Goal: Task Accomplishment & Management: Manage account settings

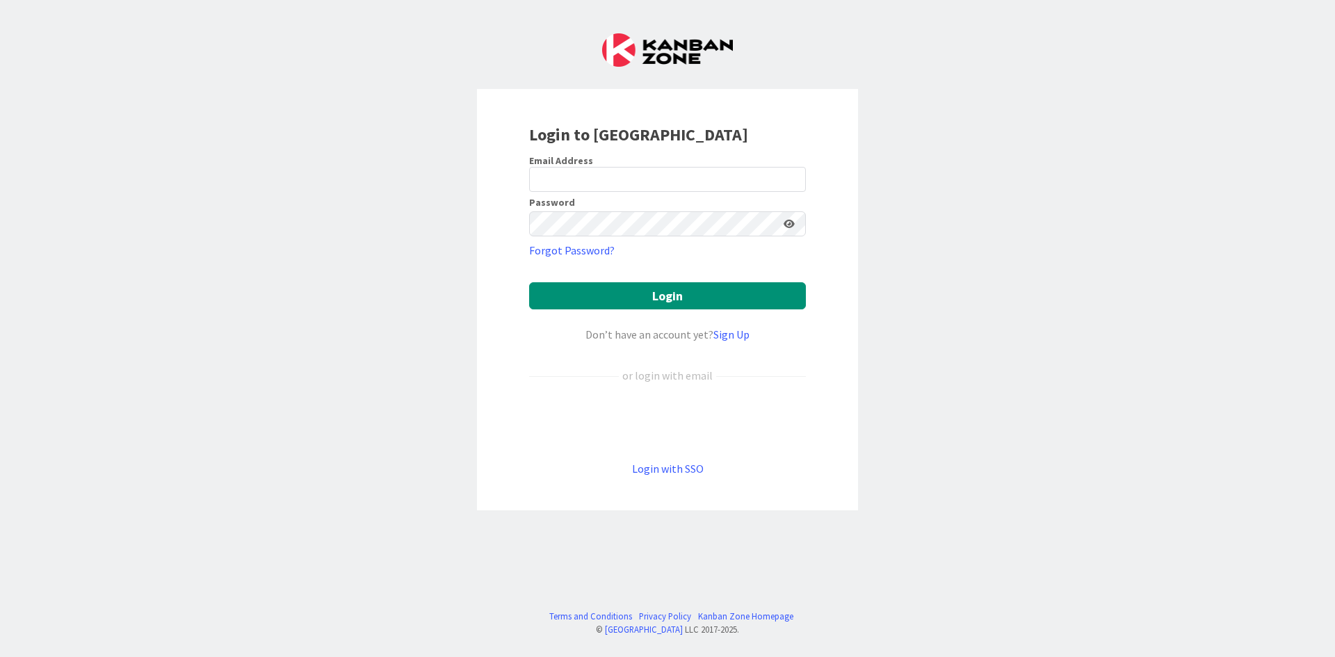
click at [695, 163] on div "Email Address" at bounding box center [667, 160] width 277 height 13
click at [695, 169] on input "email" at bounding box center [667, 179] width 277 height 25
click at [686, 172] on input "email" at bounding box center [667, 179] width 277 height 25
type input "volunteer@rideatstar.org"
click at [529, 282] on button "Login" at bounding box center [667, 295] width 277 height 27
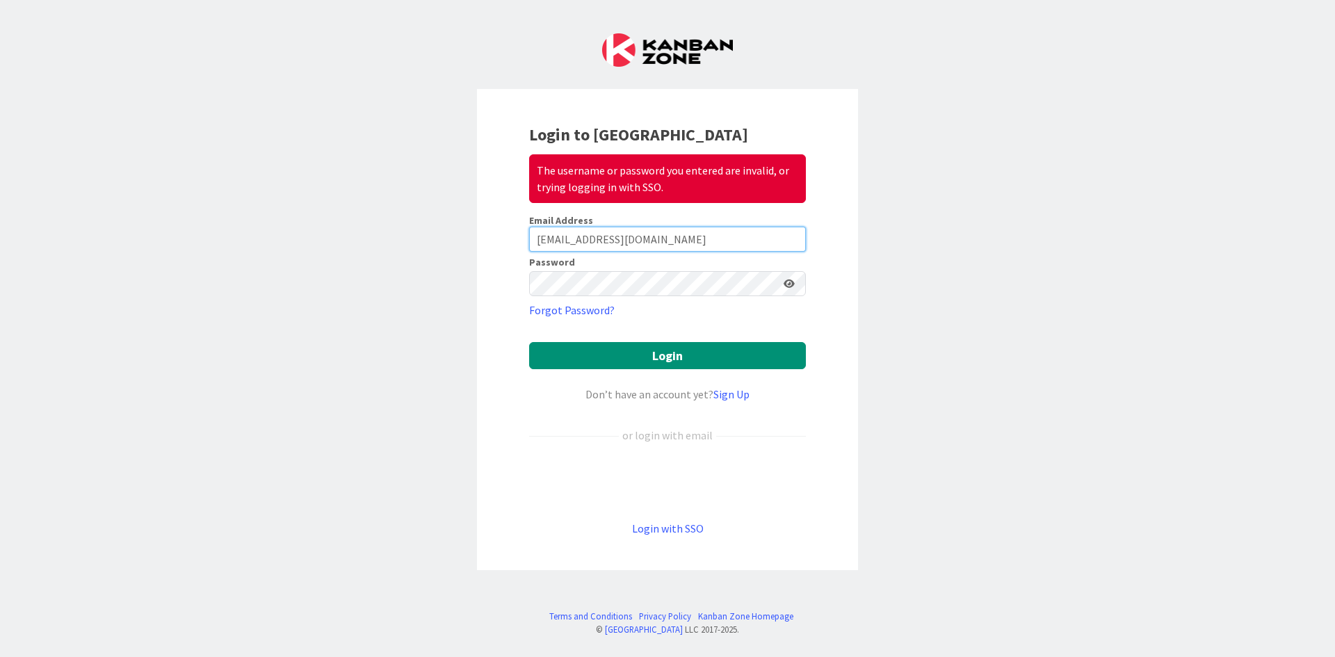
click at [609, 239] on input "volunteer@rideatstar.org" at bounding box center [667, 239] width 277 height 25
click at [457, 274] on div "Login to Kanban Zone The username or password you entered are invalid, or tryin…" at bounding box center [667, 328] width 1335 height 657
click at [529, 342] on button "Login" at bounding box center [667, 355] width 277 height 27
click at [606, 354] on button "Login" at bounding box center [667, 355] width 277 height 27
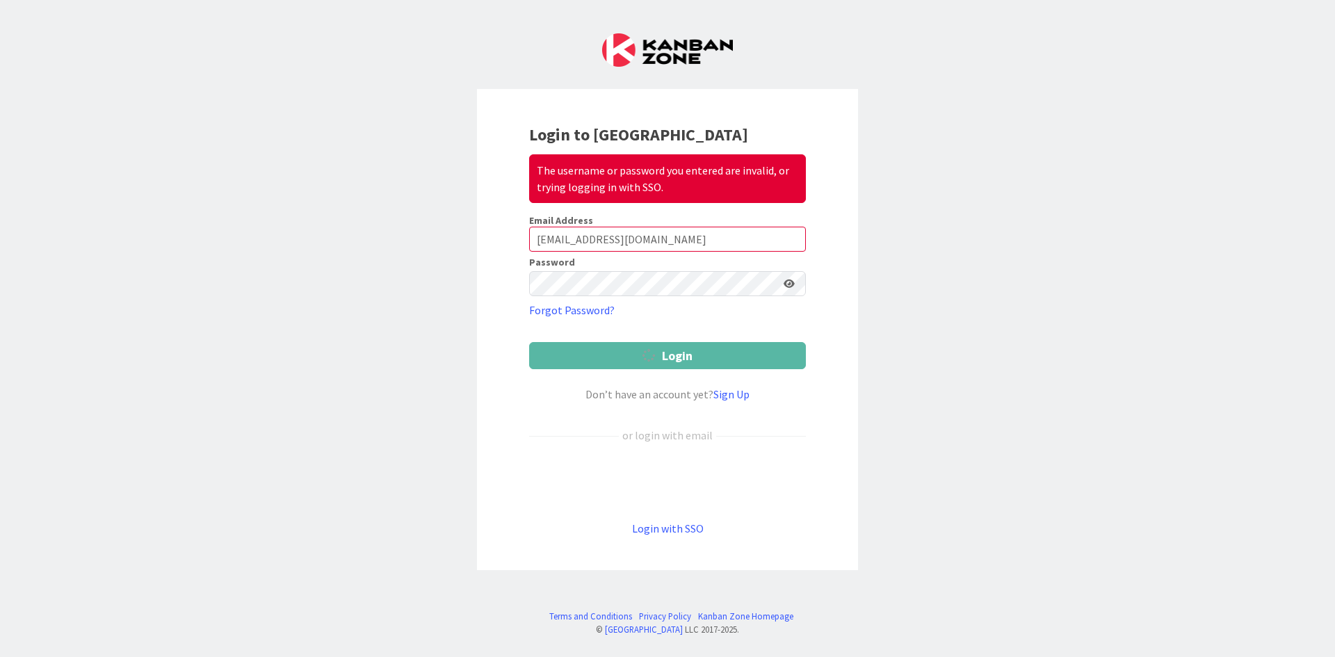
click at [606, 354] on button "Login" at bounding box center [667, 355] width 277 height 27
click at [606, 355] on form "Email Address volunteer@rideatstar.org Password Forgot Password? Login Don’t ha…" at bounding box center [667, 375] width 277 height 323
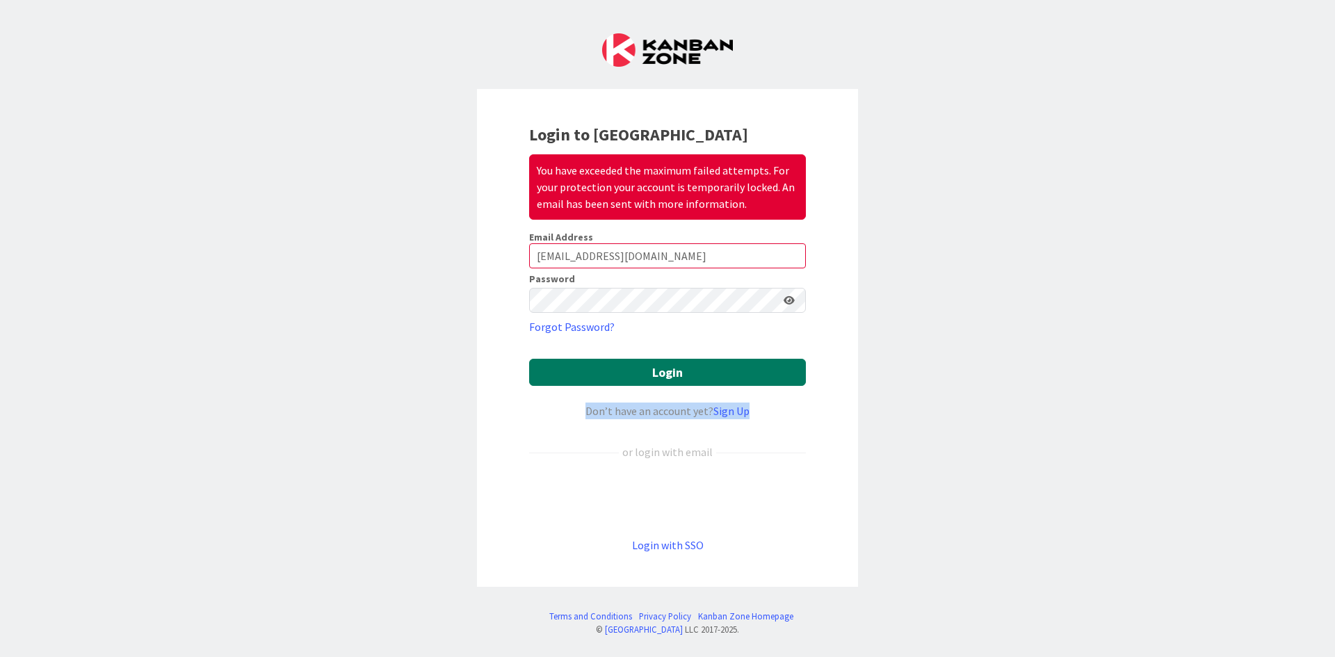
click at [606, 355] on form "Email Address volunteer@rideatstar.org Password Forgot Password? Login Don’t ha…" at bounding box center [667, 392] width 277 height 323
click at [597, 363] on button "Login" at bounding box center [667, 372] width 277 height 27
click at [589, 368] on button "Login" at bounding box center [667, 372] width 277 height 27
click at [588, 368] on button "Login" at bounding box center [667, 372] width 277 height 27
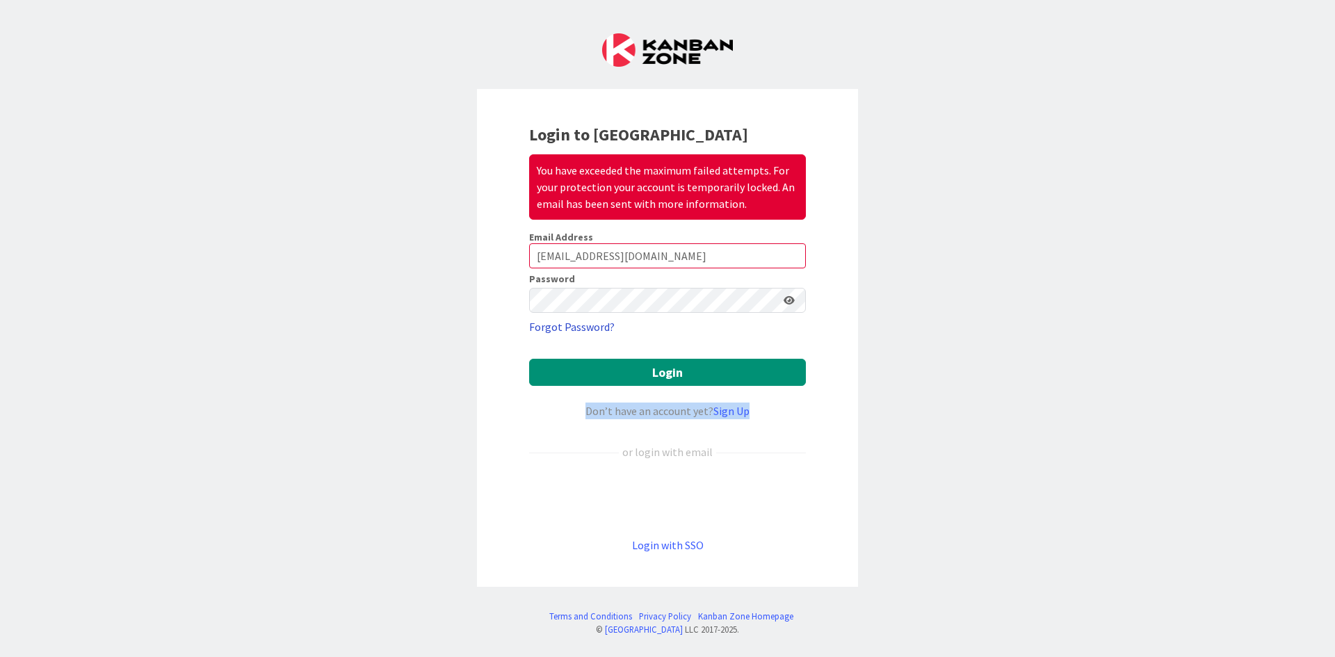
click at [579, 322] on link "Forgot Password?" at bounding box center [572, 327] width 86 height 17
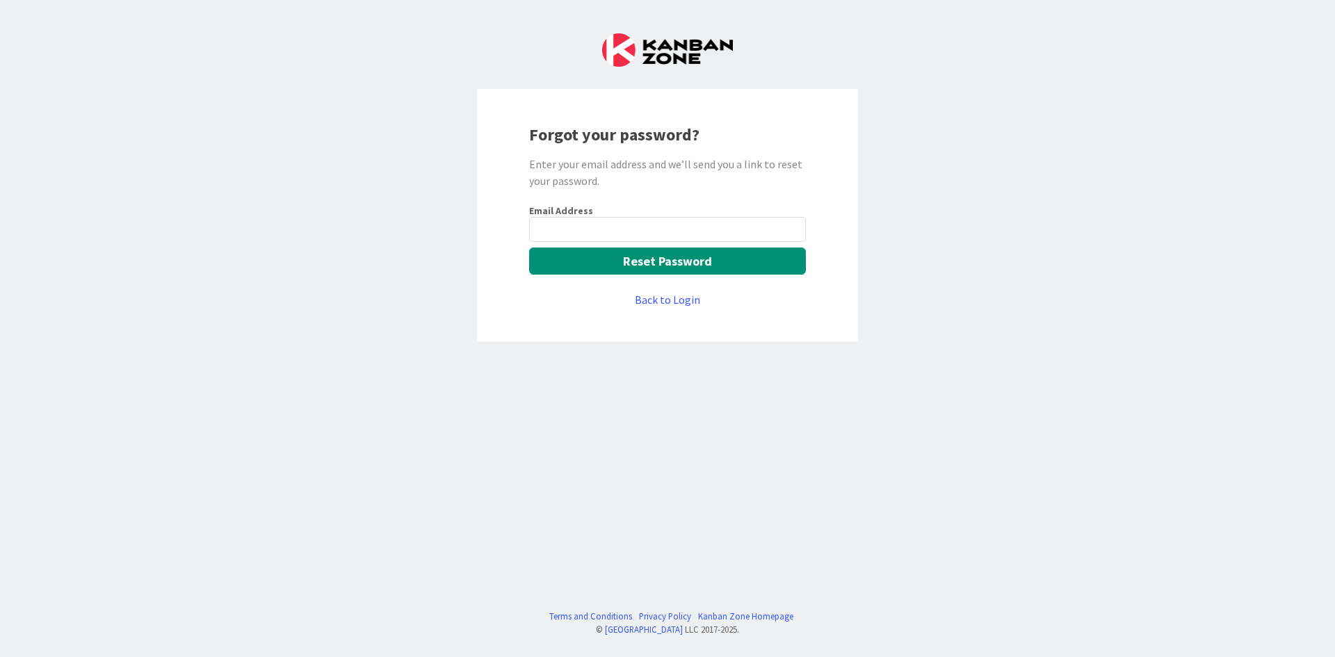
click at [605, 230] on input "email" at bounding box center [667, 229] width 277 height 25
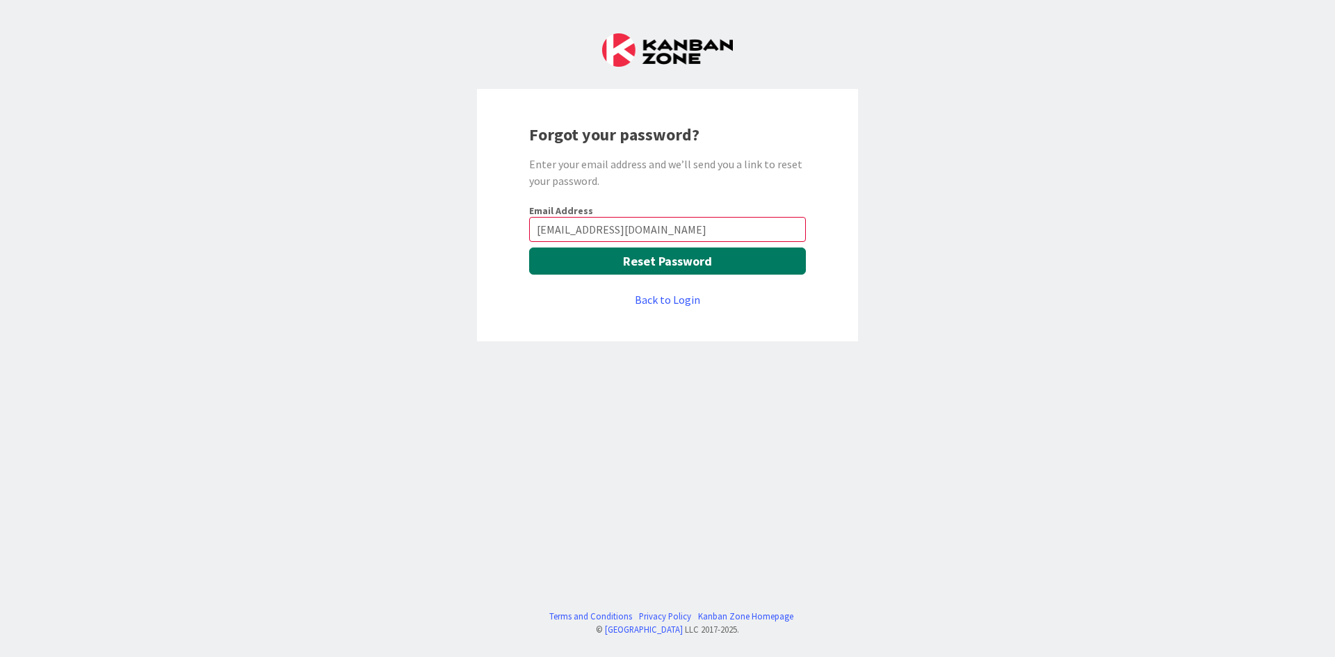
type input "[EMAIL_ADDRESS][DOMAIN_NAME]"
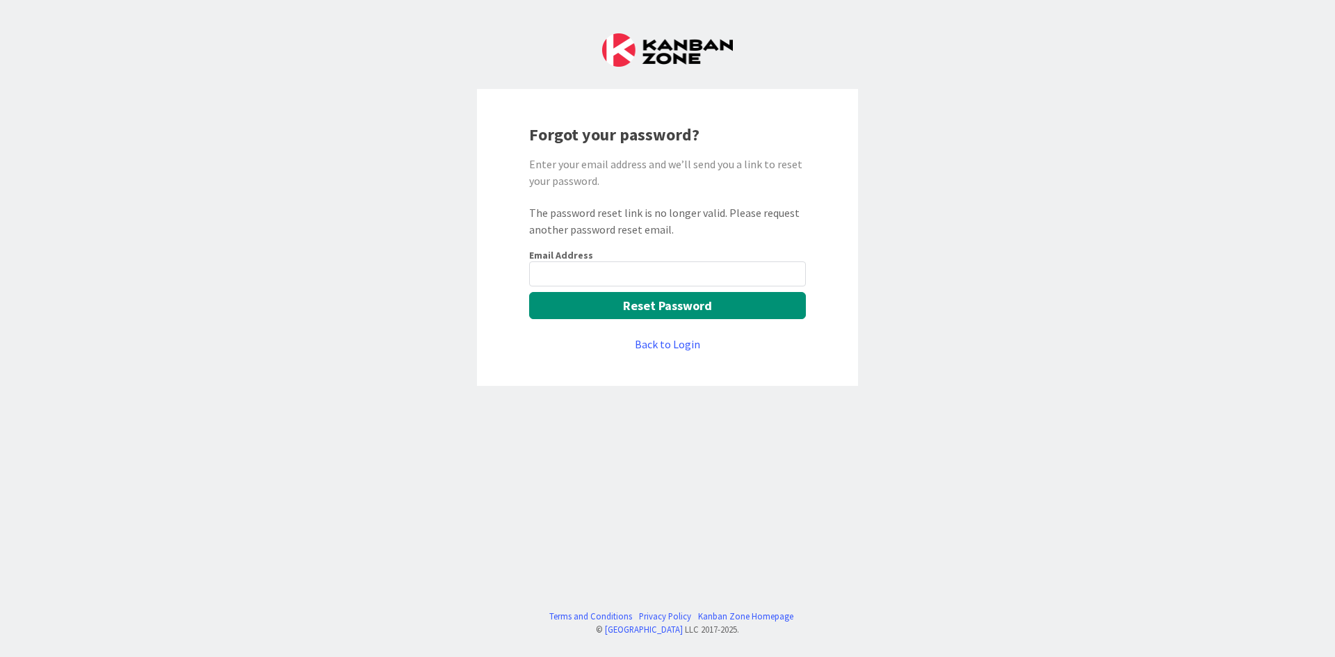
click at [609, 280] on input "email" at bounding box center [667, 273] width 277 height 25
type input "[EMAIL_ADDRESS][DOMAIN_NAME]"
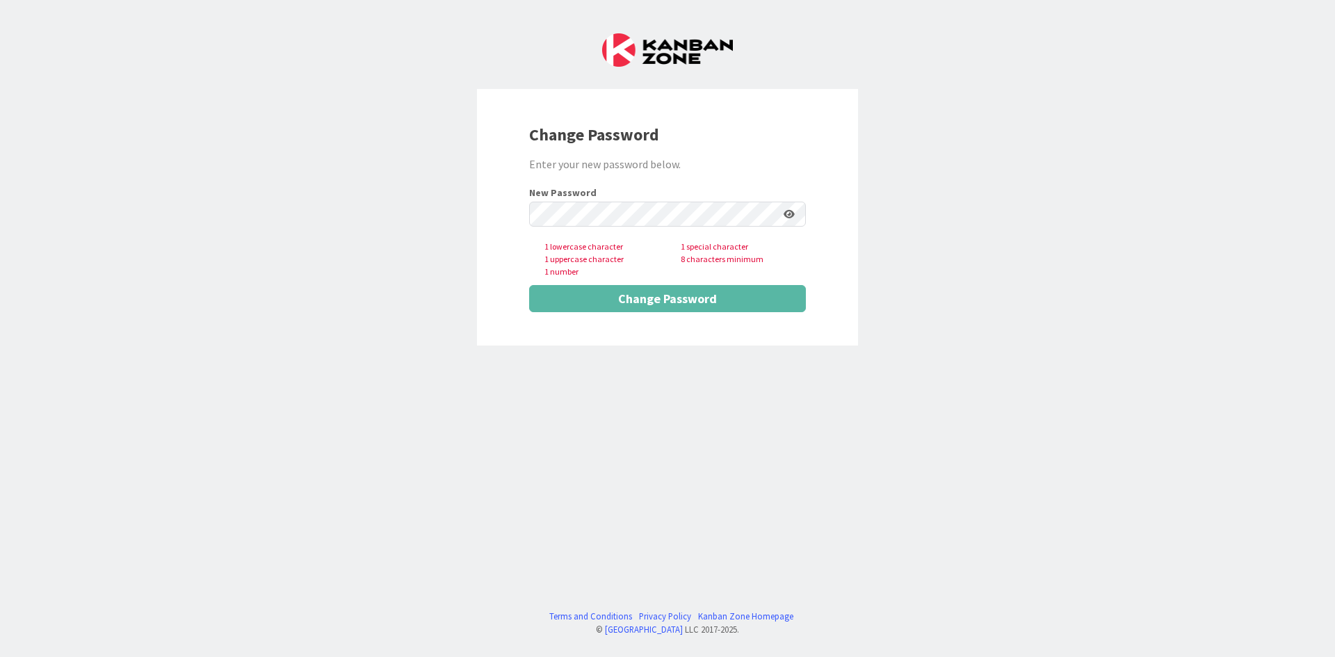
click at [609, 231] on div "New Password 1 lowercase character 1 special character 1 uppercase character 8 …" at bounding box center [667, 233] width 277 height 90
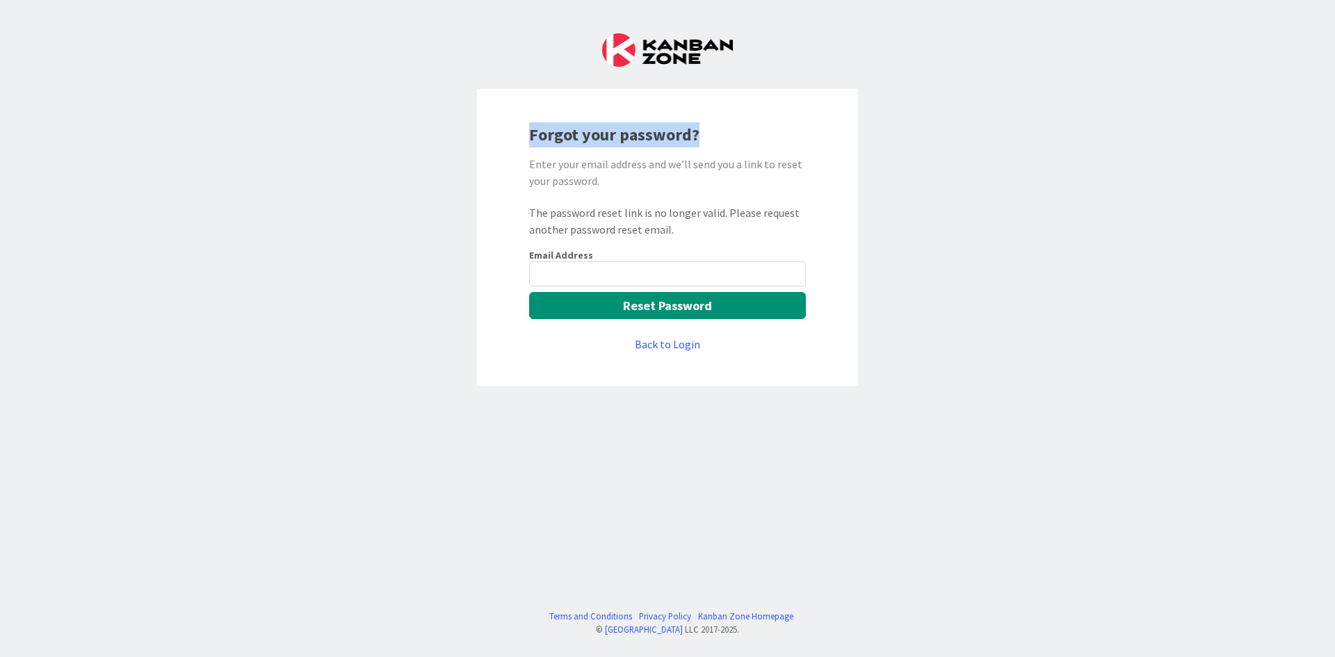
drag, startPoint x: 525, startPoint y: 140, endPoint x: 716, endPoint y: 137, distance: 190.6
click at [716, 137] on div "Forgot your password? Enter your email address and we’ll send you a link to res…" at bounding box center [667, 237] width 381 height 297
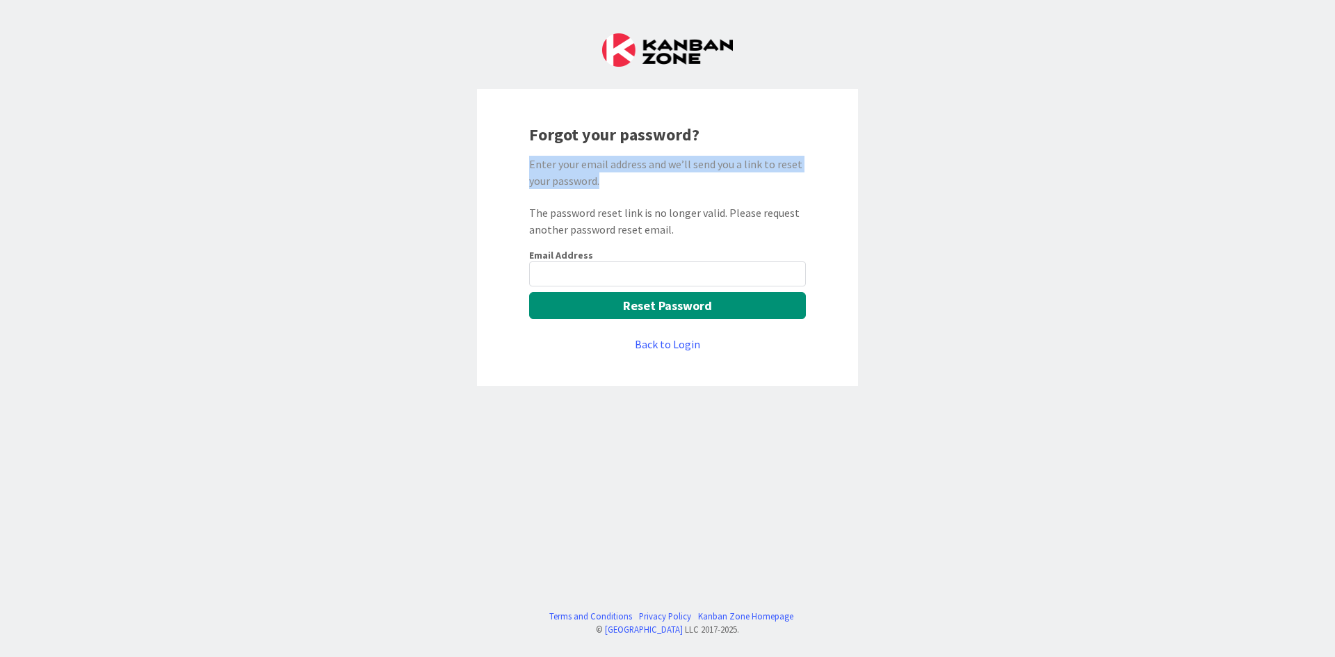
drag, startPoint x: 527, startPoint y: 163, endPoint x: 617, endPoint y: 186, distance: 92.6
click at [617, 186] on div "Forgot your password? Enter your email address and we’ll send you a link to res…" at bounding box center [667, 237] width 381 height 297
click at [609, 187] on div "Enter your email address and we’ll send you a link to reset your password." at bounding box center [667, 172] width 277 height 33
drag, startPoint x: 609, startPoint y: 187, endPoint x: 518, endPoint y: 159, distance: 94.8
click at [519, 159] on div "Forgot your password? Enter your email address and we’ll send you a link to res…" at bounding box center [667, 237] width 381 height 297
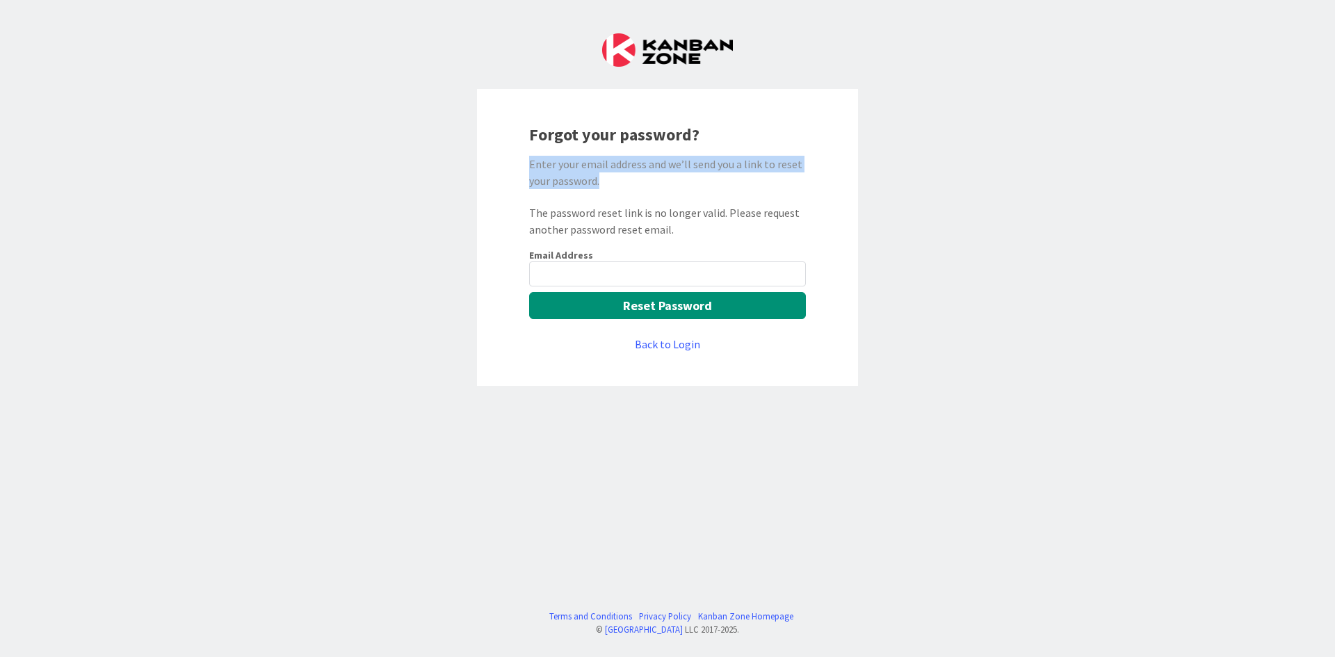
click at [622, 183] on div "Enter your email address and we’ll send you a link to reset your password." at bounding box center [667, 172] width 277 height 33
drag, startPoint x: 622, startPoint y: 183, endPoint x: 510, endPoint y: 163, distance: 114.5
click at [510, 163] on div "Forgot your password? Enter your email address and we’ll send you a link to res…" at bounding box center [667, 237] width 381 height 297
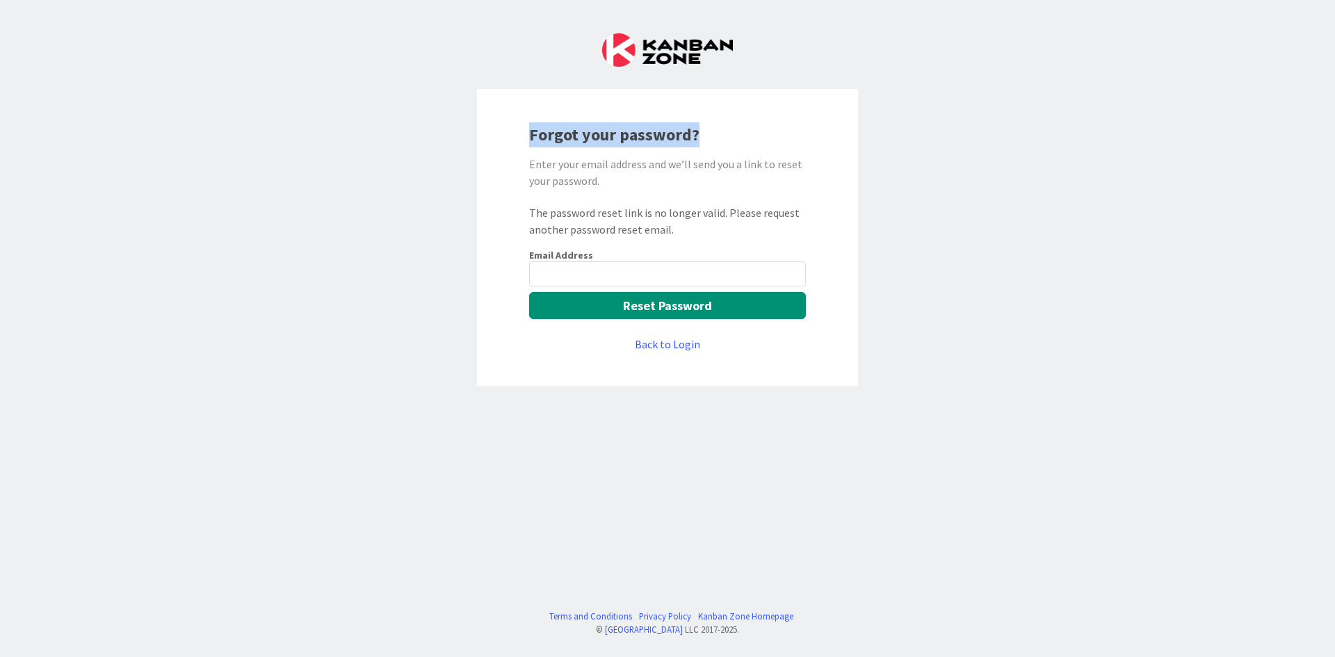
drag, startPoint x: 730, startPoint y: 128, endPoint x: 481, endPoint y: 134, distance: 249.0
click at [481, 135] on div "Forgot your password? Enter your email address and we’ll send you a link to res…" at bounding box center [667, 237] width 381 height 297
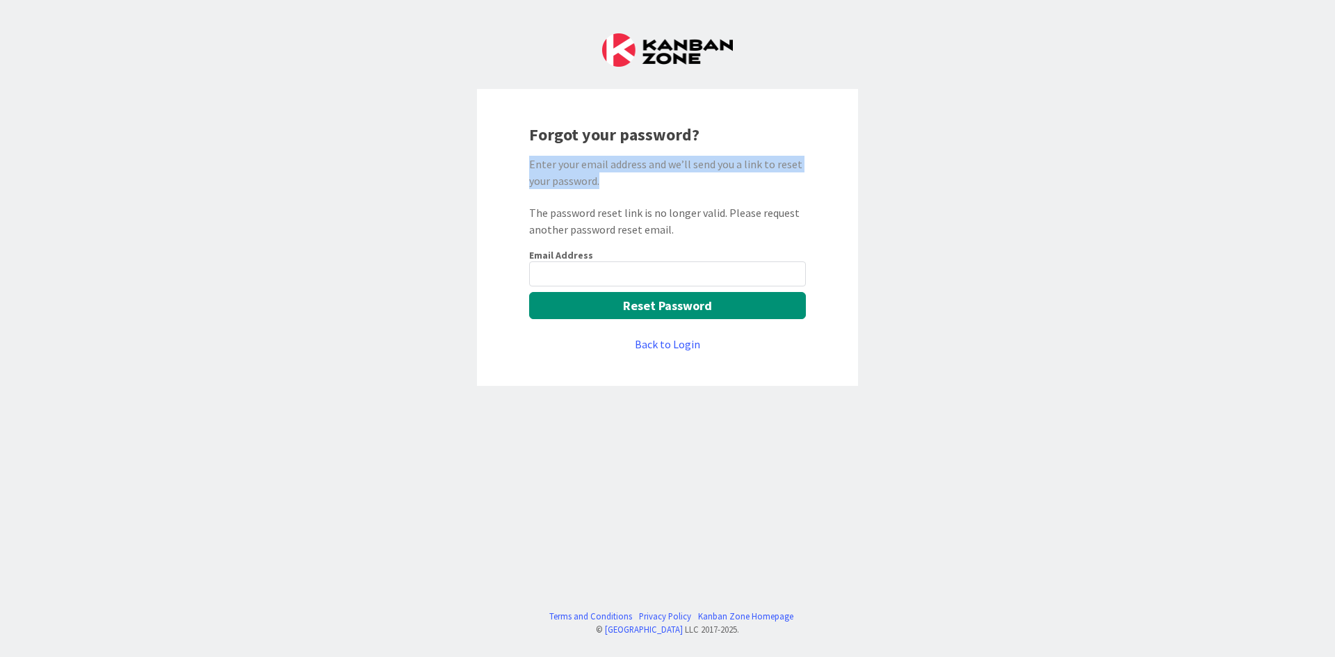
drag, startPoint x: 620, startPoint y: 184, endPoint x: 504, endPoint y: 164, distance: 117.9
click at [504, 164] on div "Forgot your password? Enter your email address and we’ll send you a link to res…" at bounding box center [667, 237] width 381 height 297
click at [617, 192] on div "Forgot your password? Enter your email address and we’ll send you a link to res…" at bounding box center [667, 237] width 381 height 297
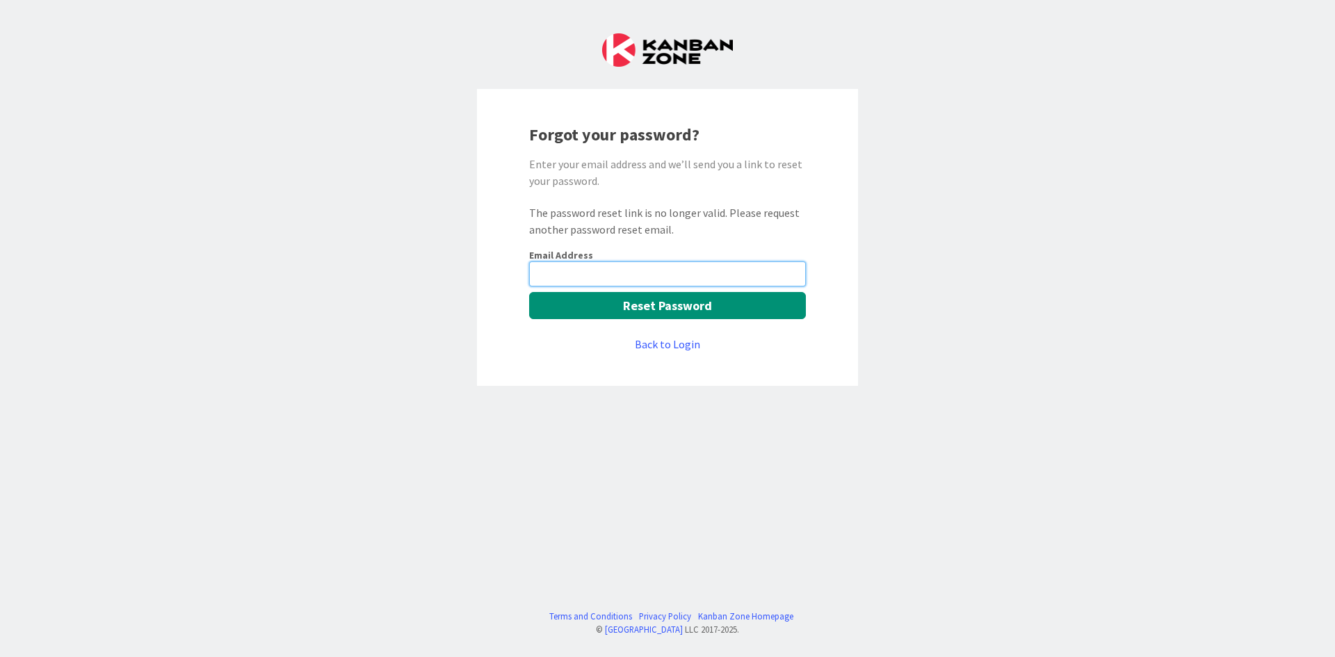
click at [569, 268] on input "email" at bounding box center [667, 273] width 277 height 25
click at [671, 344] on link "Back to Login" at bounding box center [667, 344] width 65 height 17
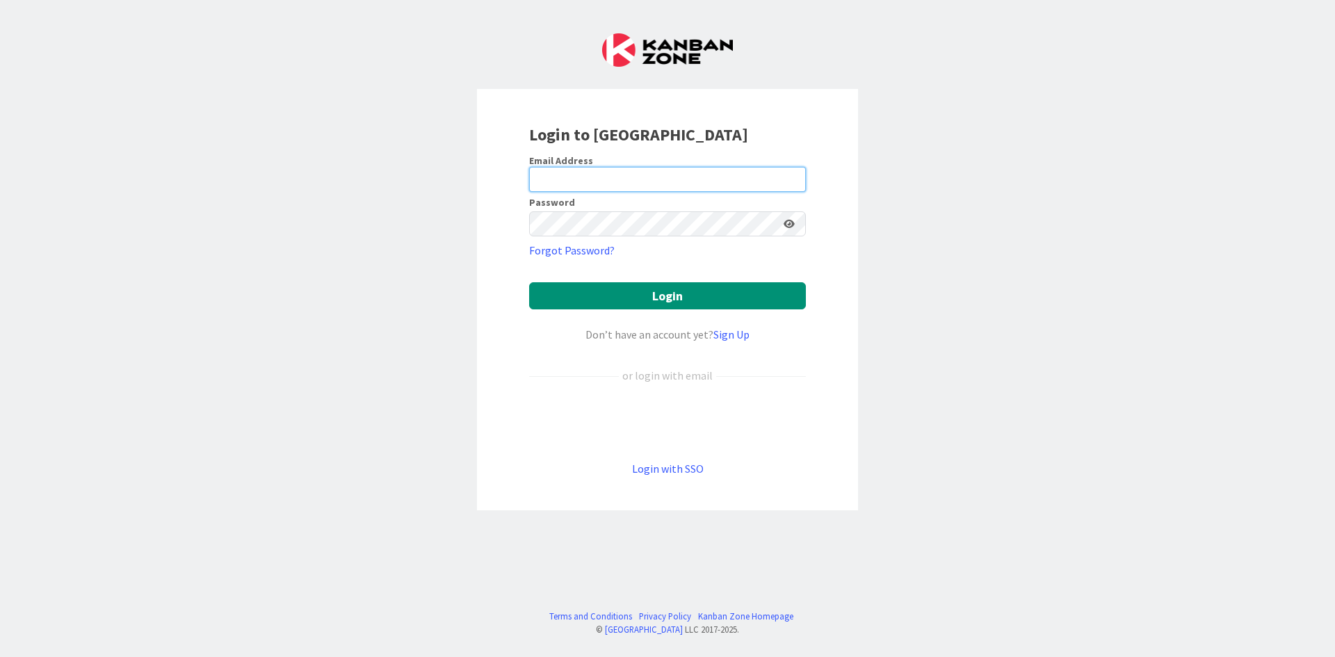
click at [610, 180] on input "email" at bounding box center [667, 179] width 277 height 25
type input "[EMAIL_ADDRESS][DOMAIN_NAME]"
click at [529, 282] on button "Login" at bounding box center [667, 295] width 277 height 27
